Goal: Information Seeking & Learning: Stay updated

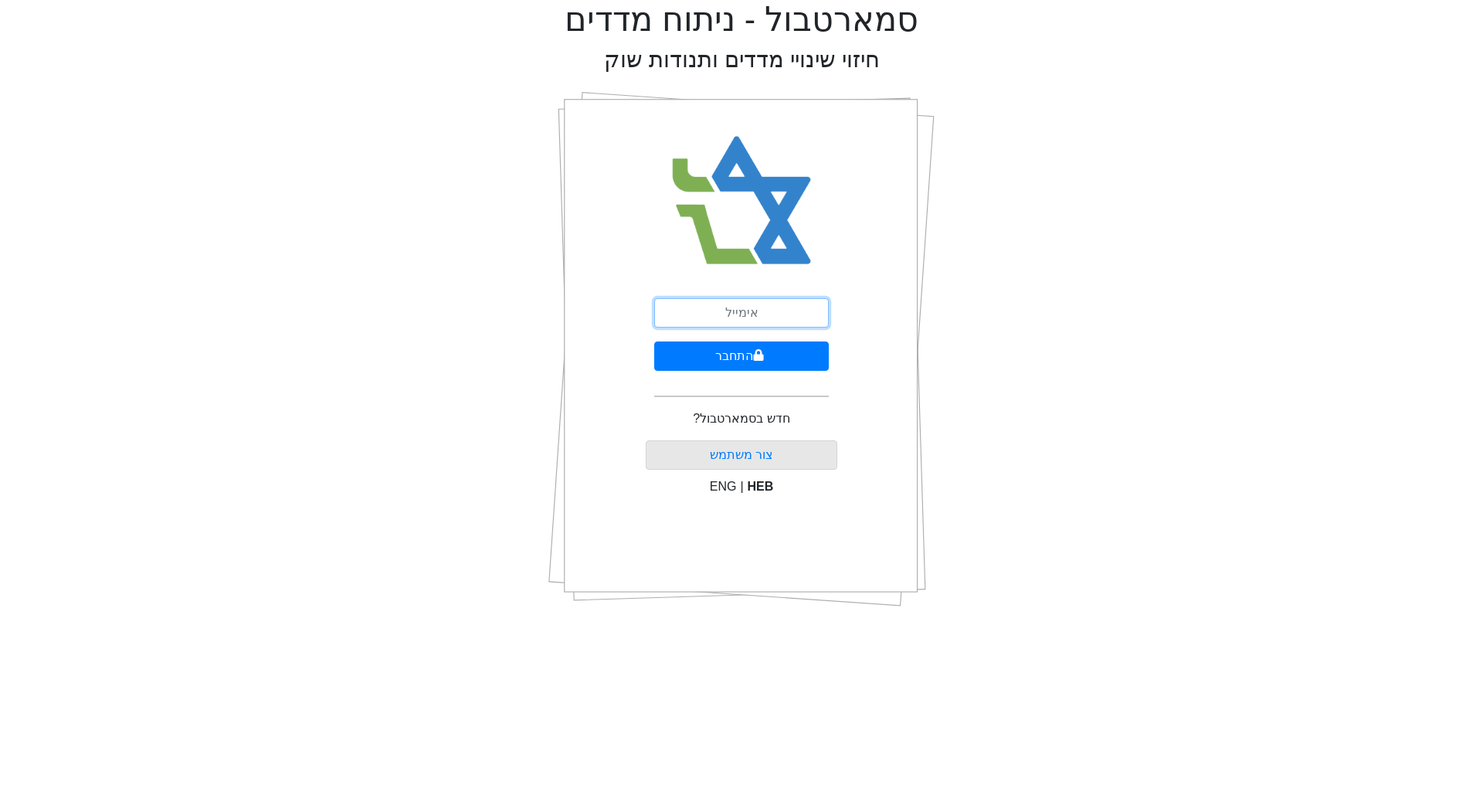
click at [688, 309] on input "email" at bounding box center [741, 313] width 175 height 29
type input "[PERSON_NAME][EMAIL_ADDRESS][DOMAIN_NAME]"
click at [749, 351] on button "התחבר" at bounding box center [741, 356] width 175 height 29
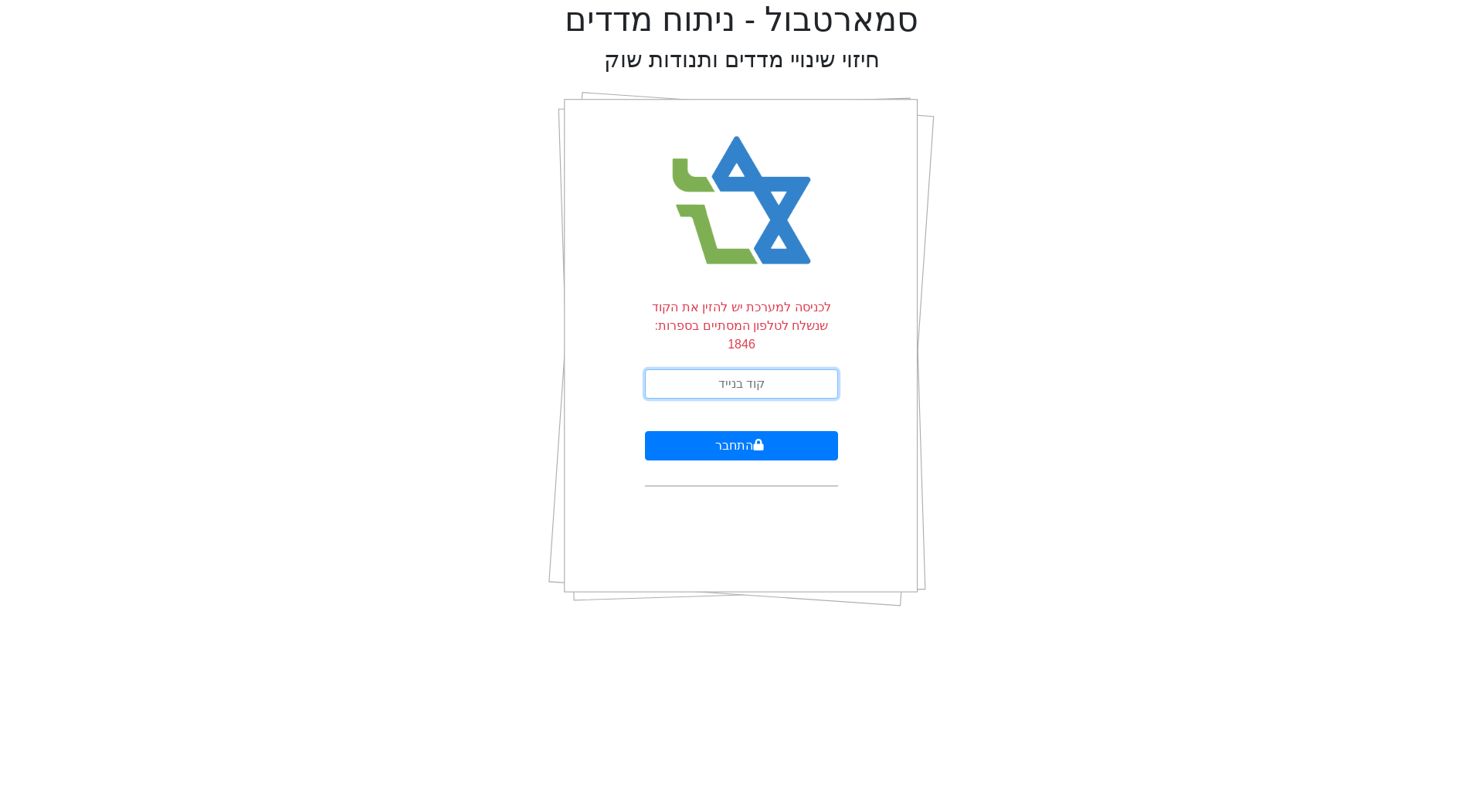
click at [699, 369] on input "text" at bounding box center [741, 383] width 193 height 29
type input "162141"
click at [731, 431] on button "התחבר" at bounding box center [741, 445] width 193 height 29
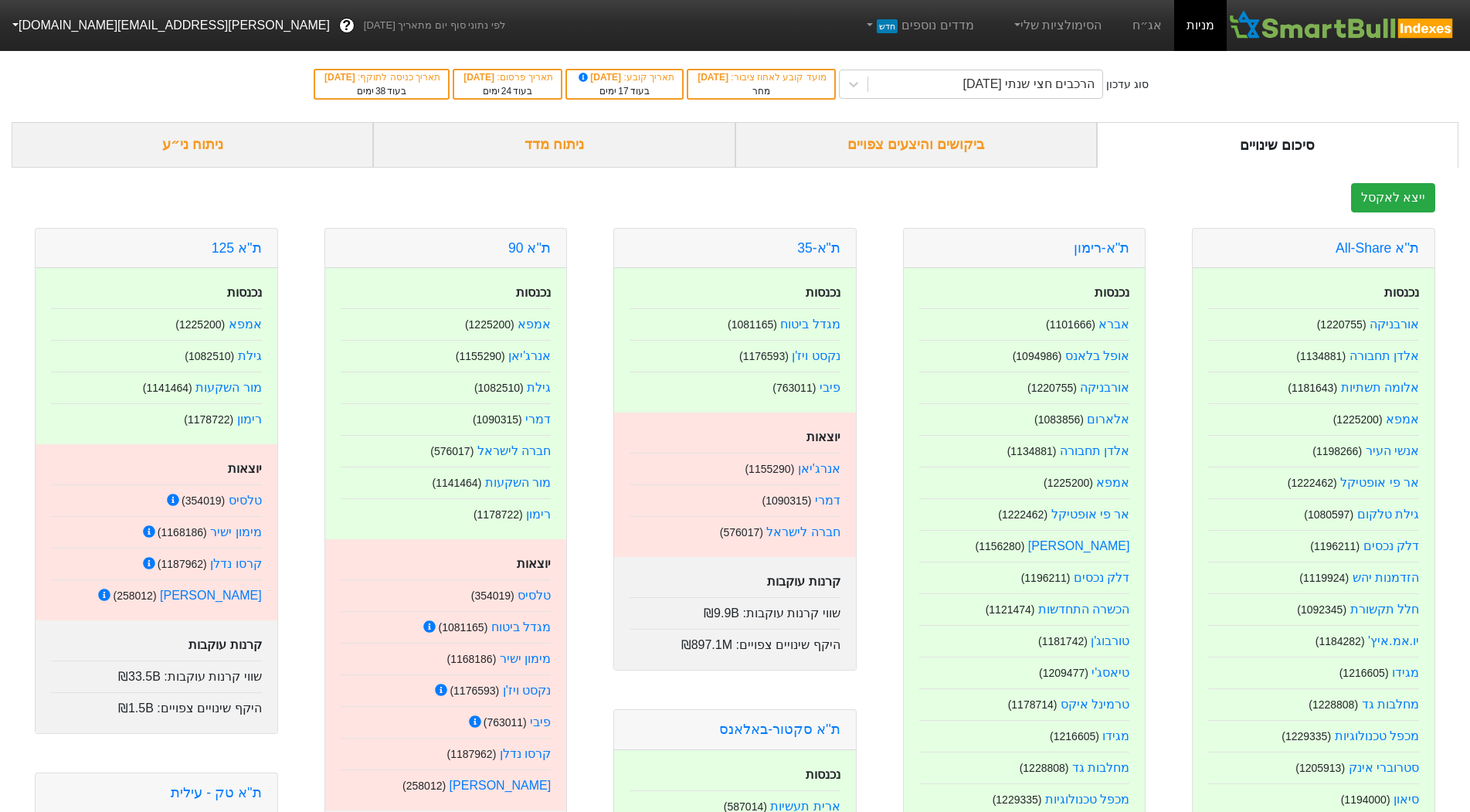
click at [887, 150] on div "ביקושים והיצעים צפויים" at bounding box center [916, 144] width 362 height 46
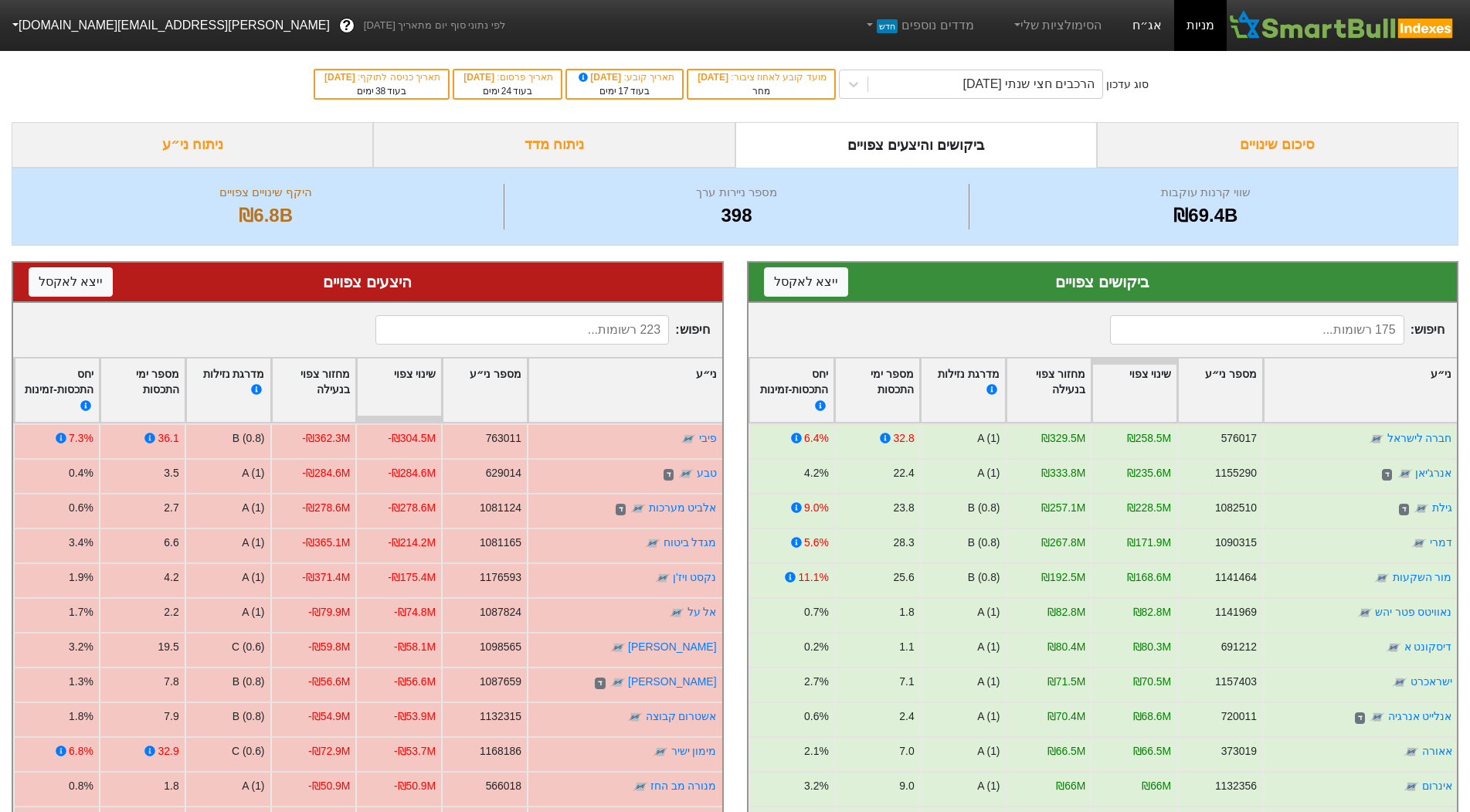
click at [1133, 30] on link "אג״ח" at bounding box center [1147, 25] width 54 height 51
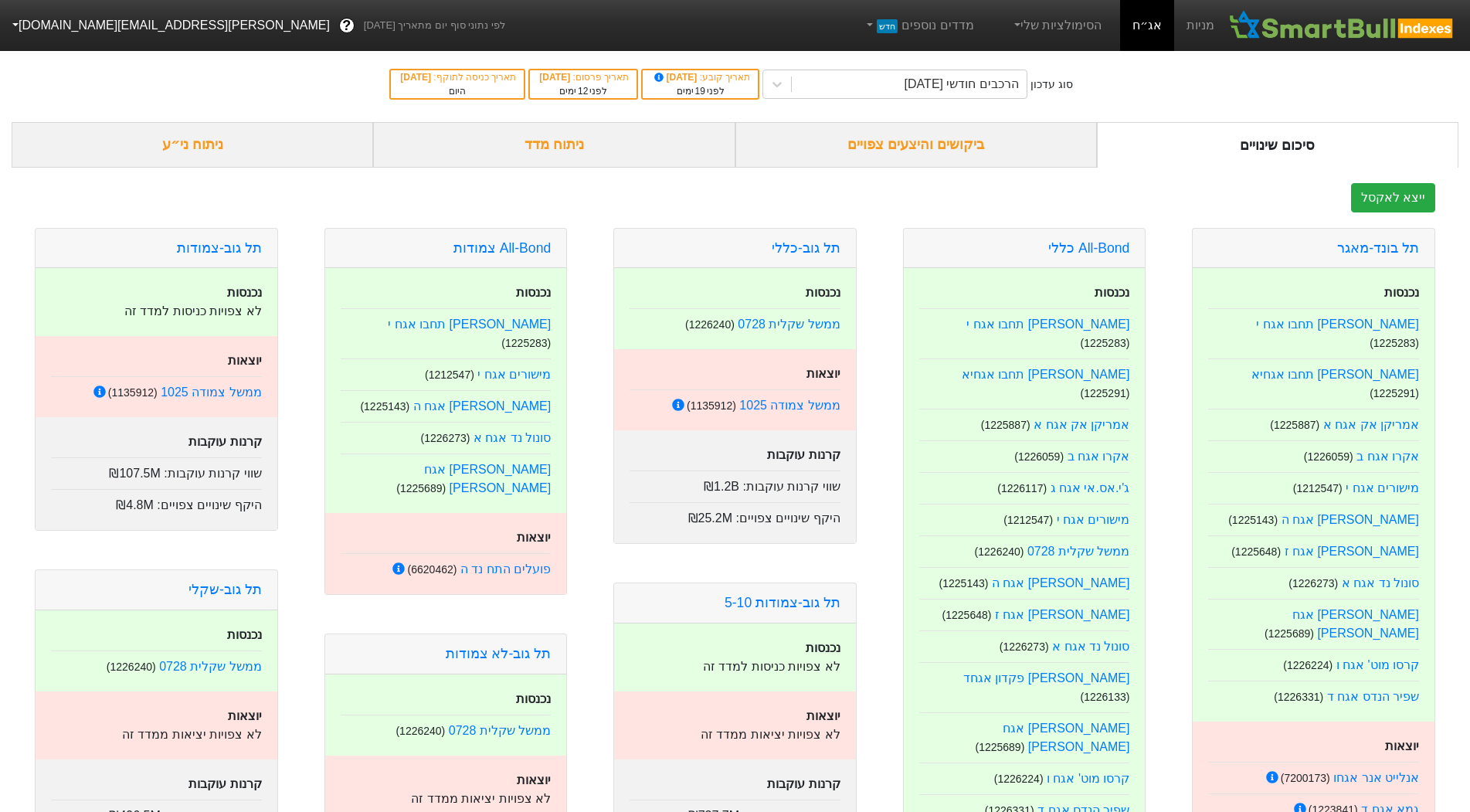
click at [907, 144] on div "ביקושים והיצעים צפויים" at bounding box center [916, 144] width 362 height 46
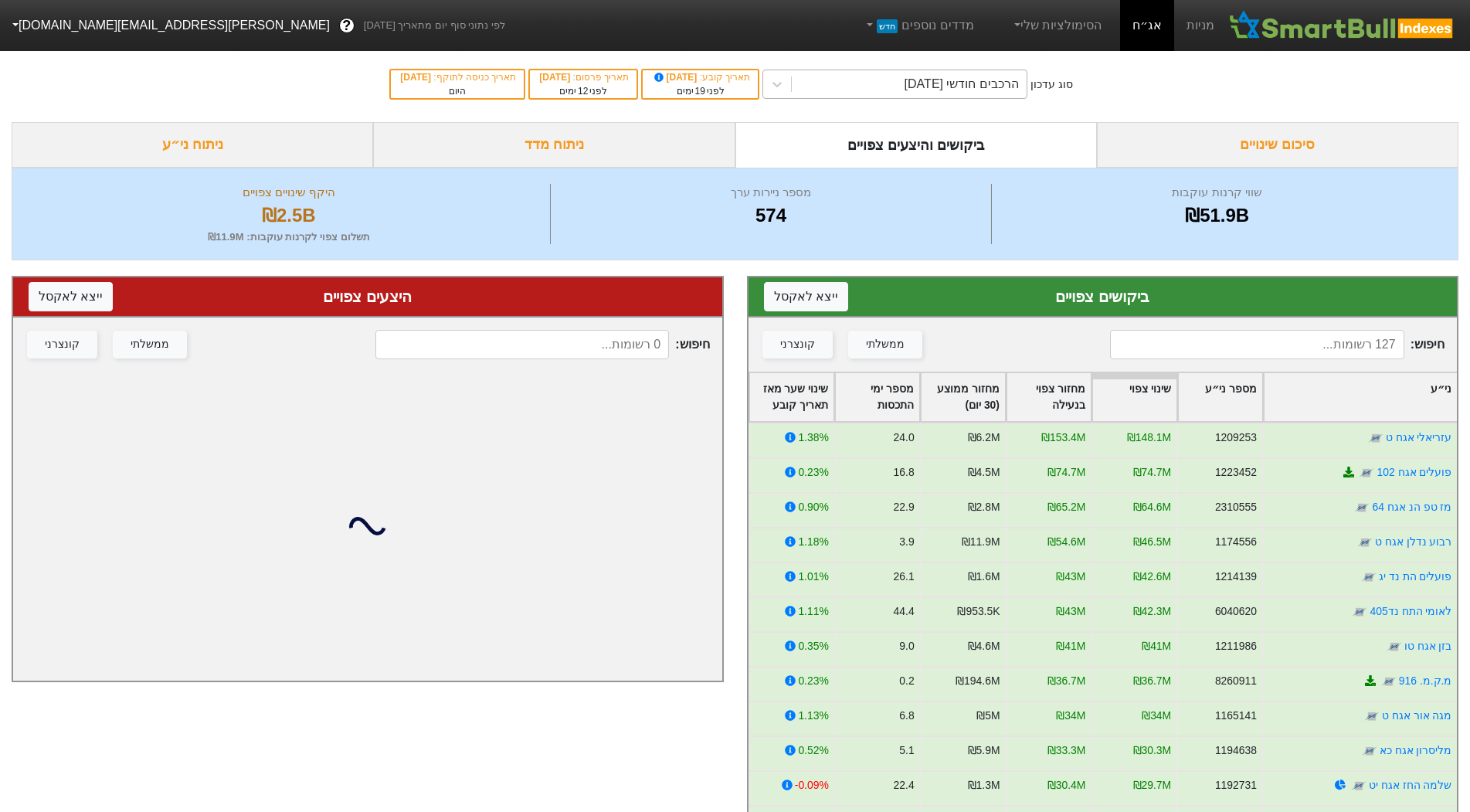
click at [808, 93] on div "הרכבים חודשי [DATE]" at bounding box center [909, 84] width 235 height 28
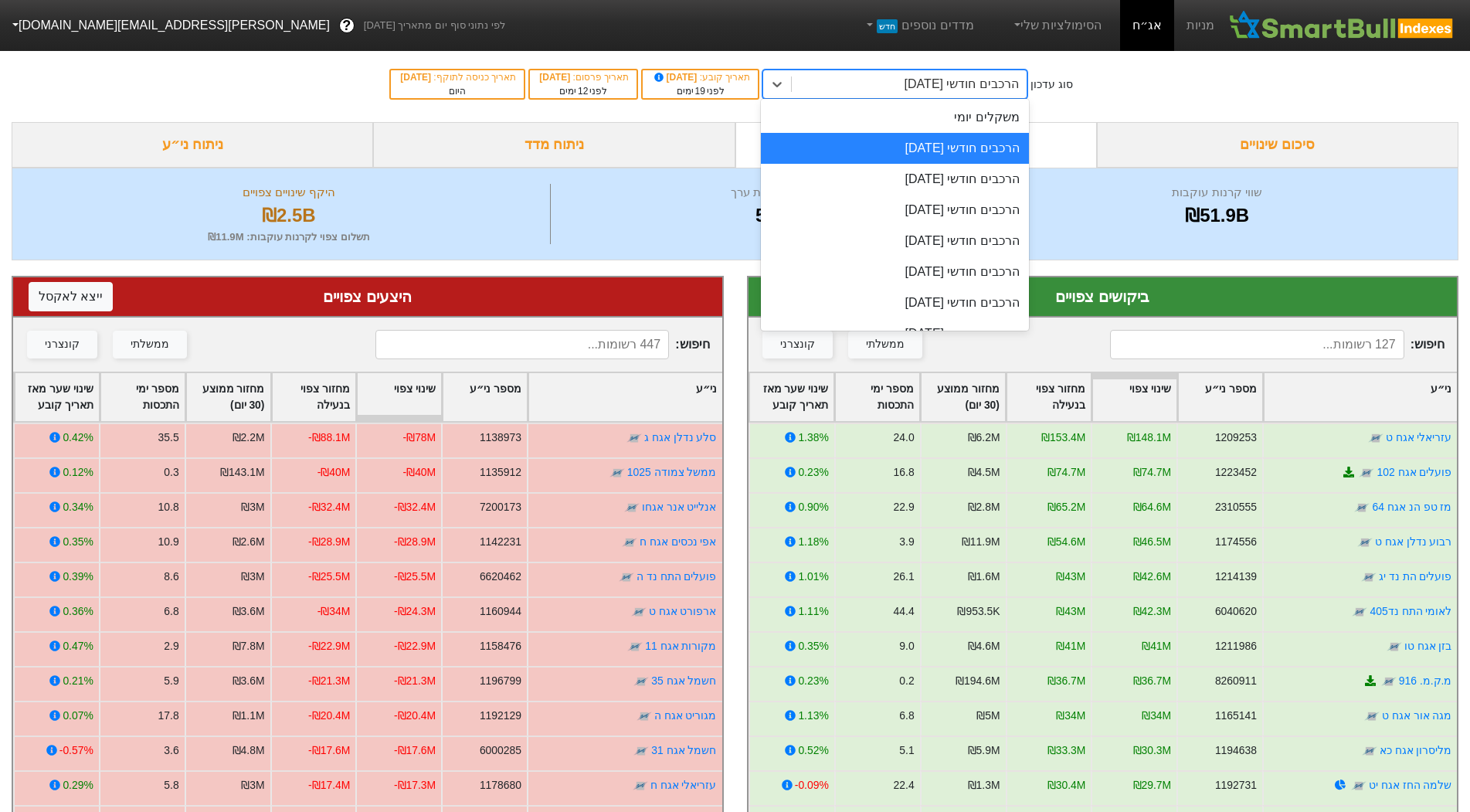
click at [808, 93] on div "הרכבים חודשי [DATE]" at bounding box center [909, 84] width 235 height 28
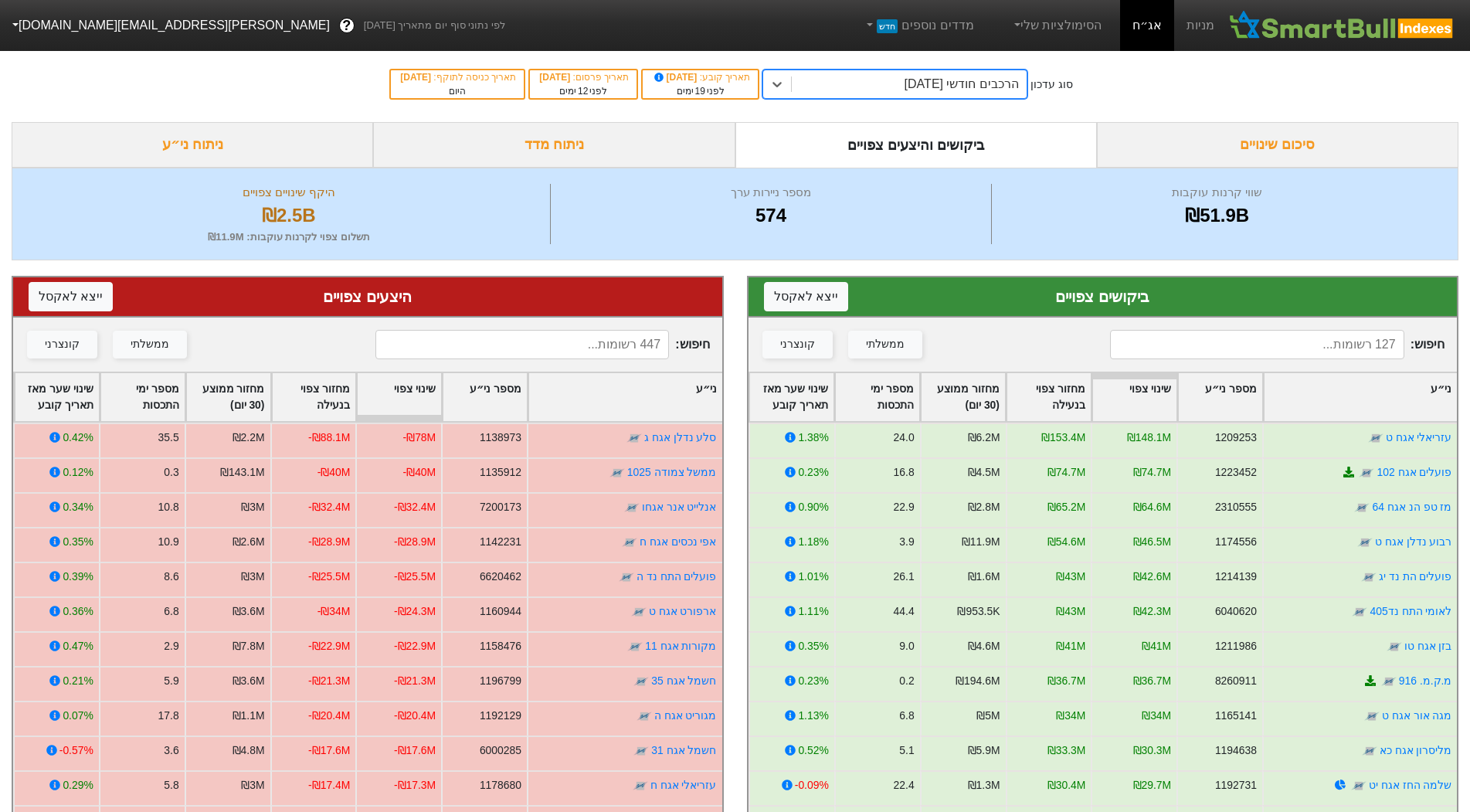
click at [1146, 86] on div "סוג עדכון 0 results available. Select is focused ,type to refine list, press Do…" at bounding box center [735, 85] width 1470 height 76
click at [785, 89] on icon at bounding box center [777, 84] width 15 height 15
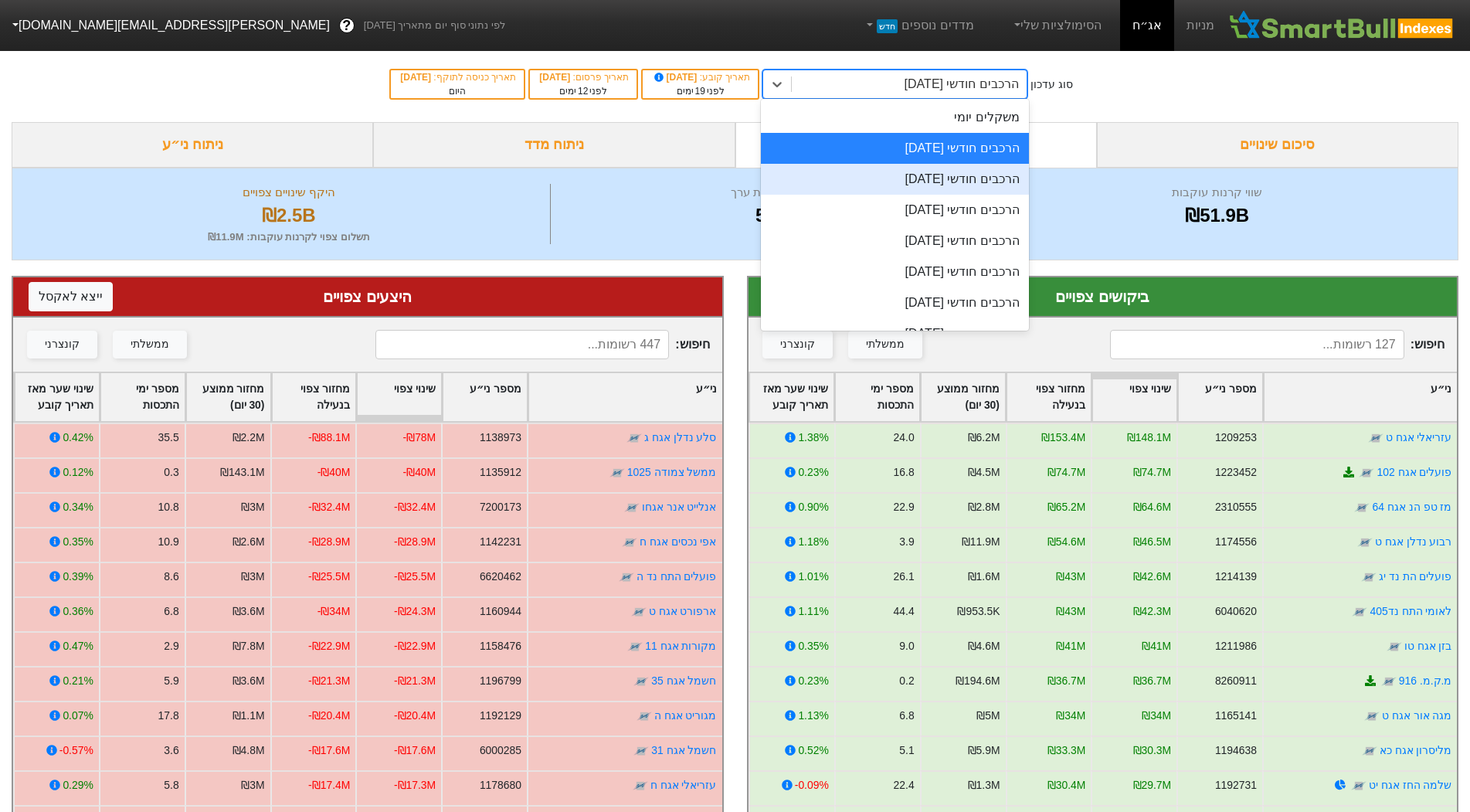
click at [870, 170] on div "הרכבים חודשי [DATE]" at bounding box center [895, 179] width 268 height 31
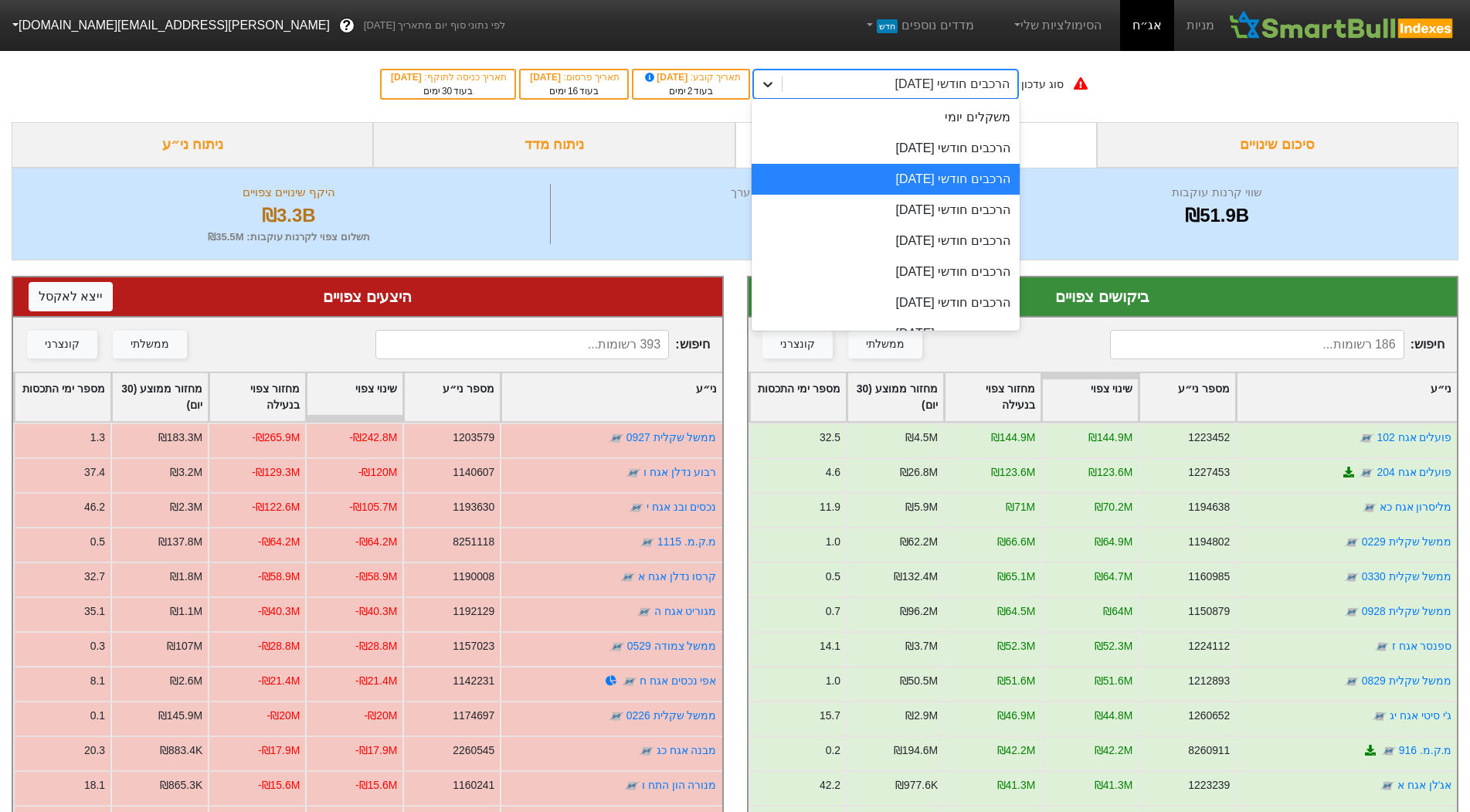
click at [775, 86] on icon at bounding box center [767, 84] width 15 height 15
click at [889, 144] on div "הרכבים חודשי [DATE]" at bounding box center [886, 148] width 268 height 31
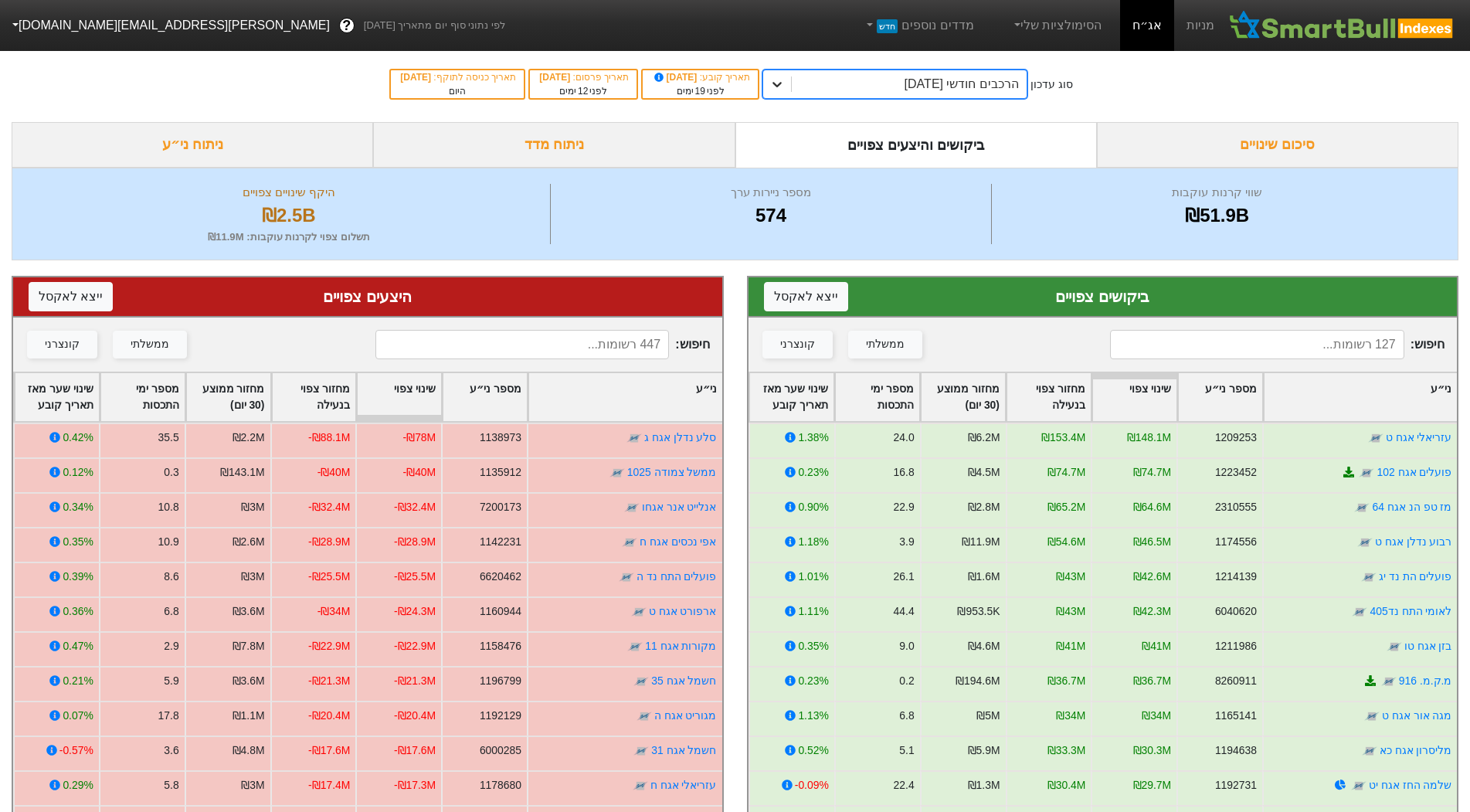
click at [785, 90] on icon at bounding box center [777, 84] width 15 height 15
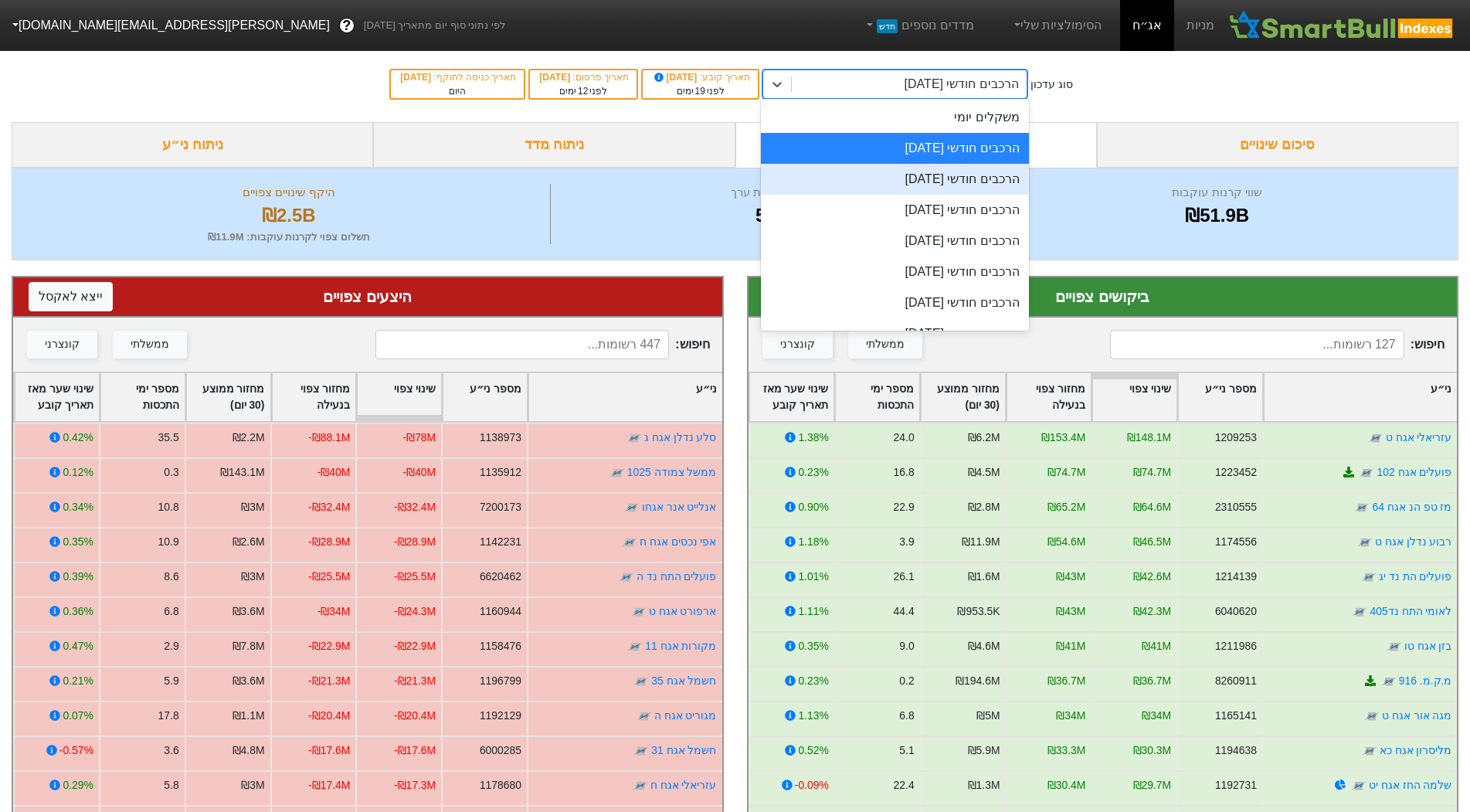
click at [919, 177] on div "הרכבים חודשי [DATE]" at bounding box center [895, 179] width 268 height 31
